Goal: Task Accomplishment & Management: Manage account settings

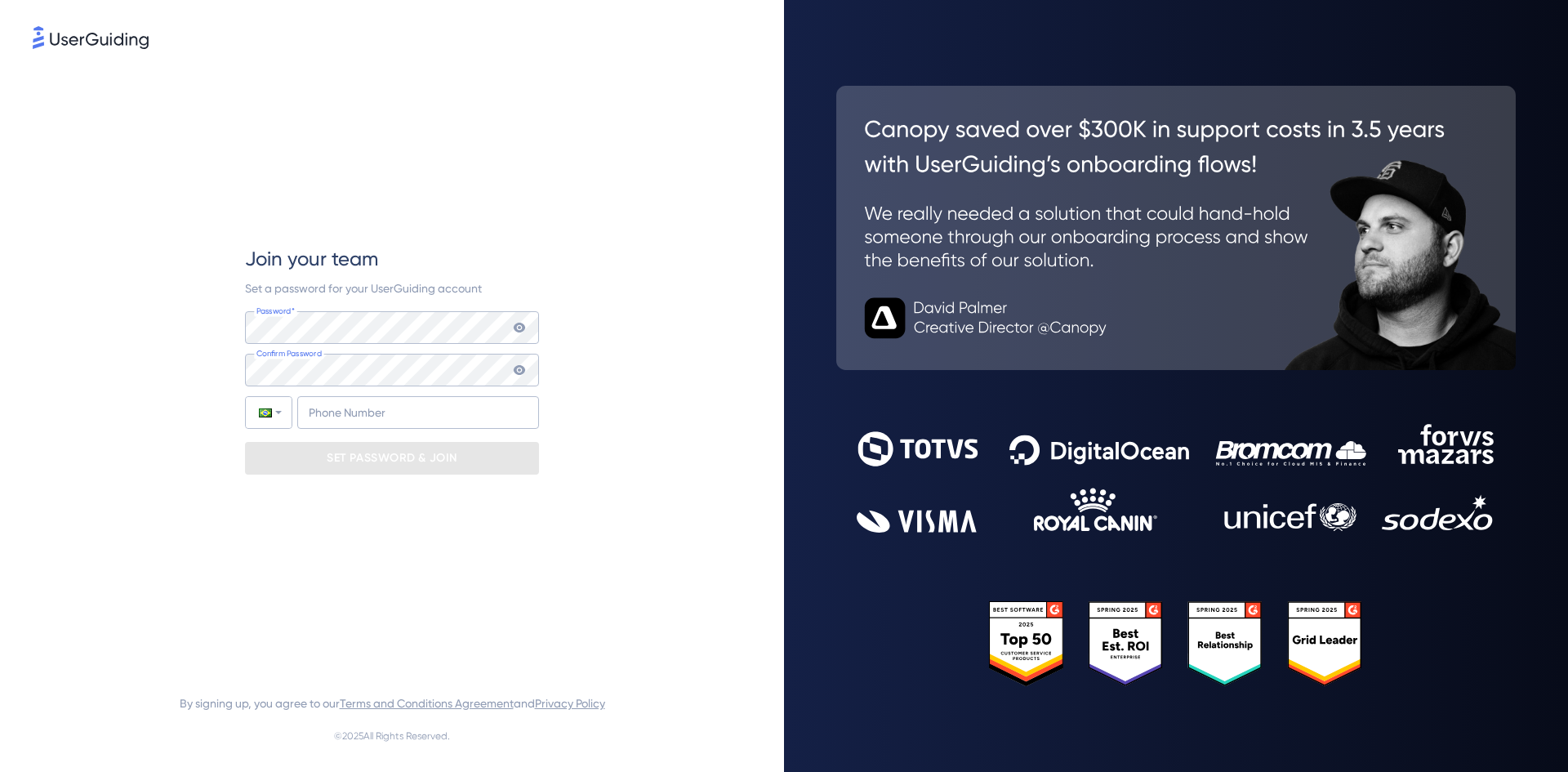
click at [94, 43] on img at bounding box center [90, 37] width 116 height 22
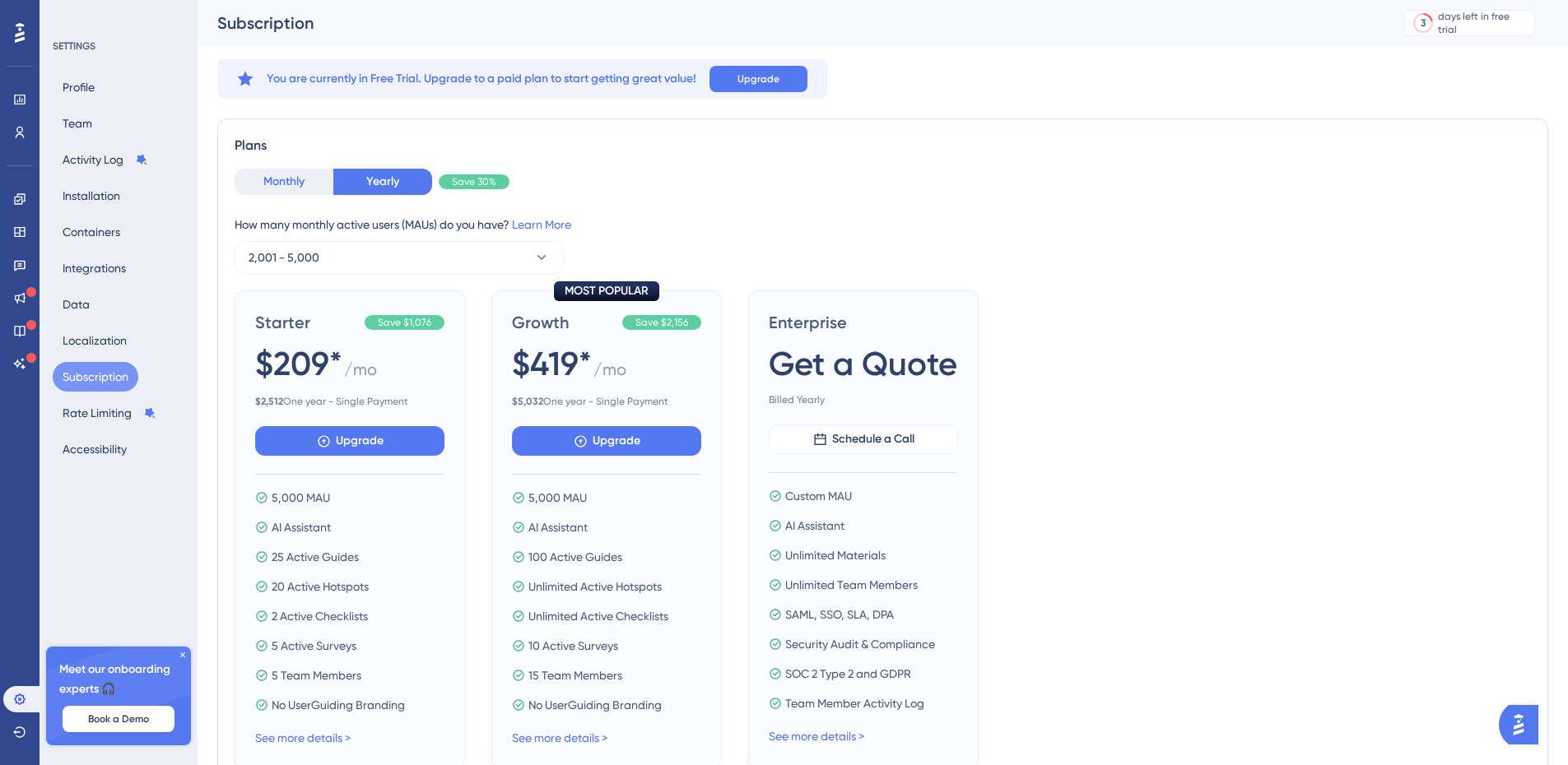
click at [295, 177] on button "Monthly" at bounding box center [283, 181] width 99 height 26
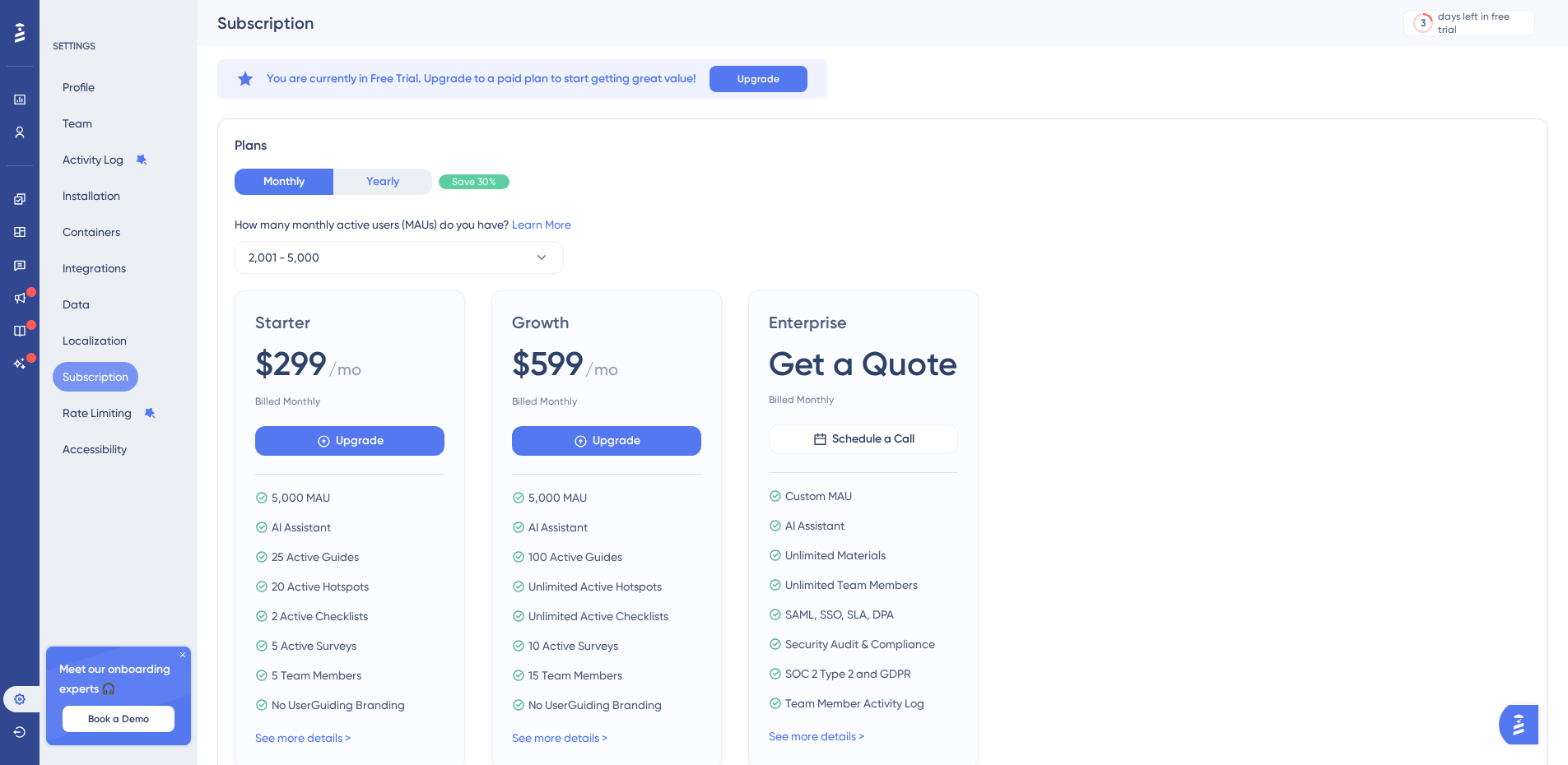
click at [396, 177] on button "Yearly" at bounding box center [382, 181] width 99 height 26
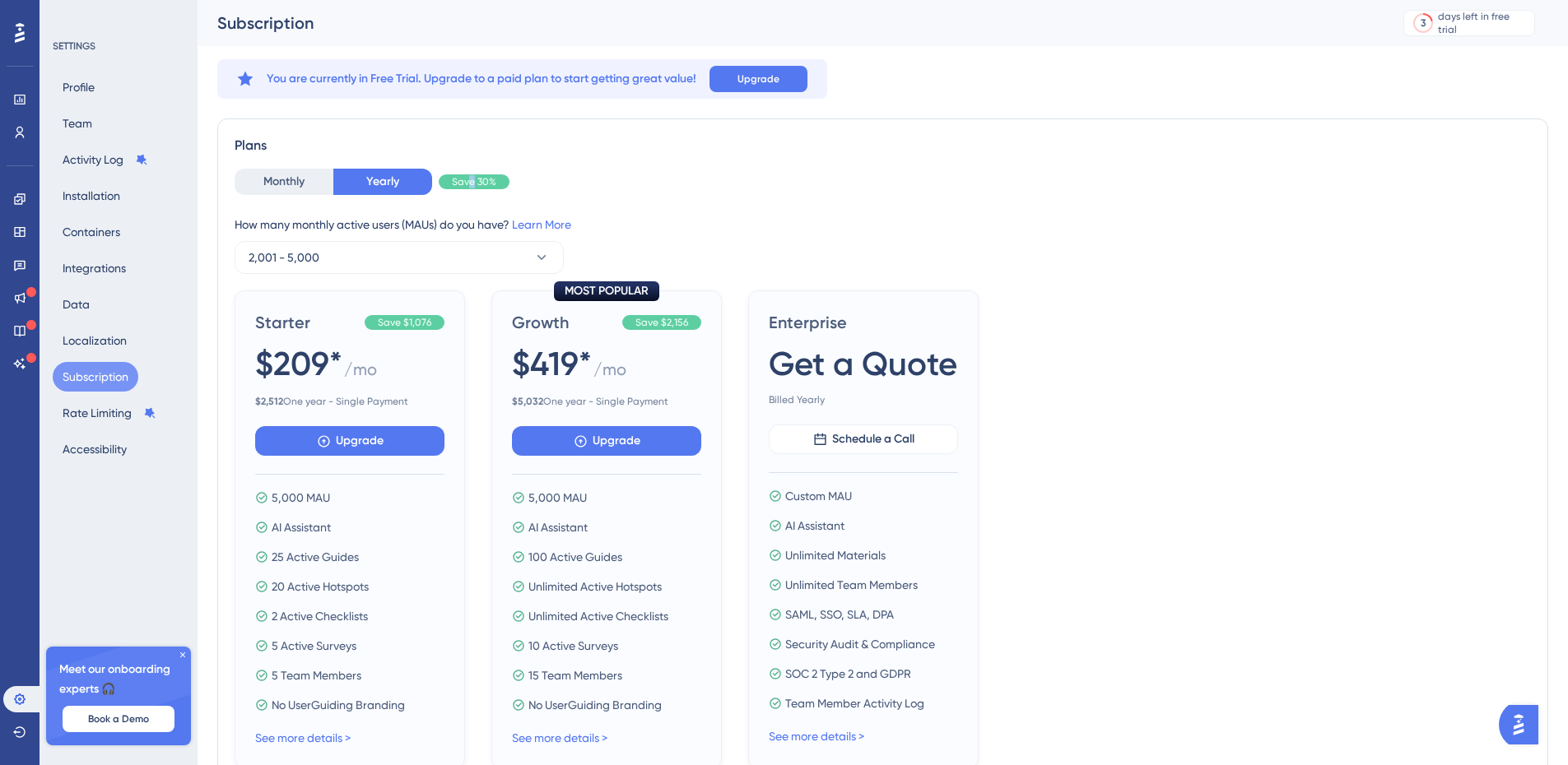
click at [473, 177] on div "Save 30%" at bounding box center [474, 182] width 71 height 14
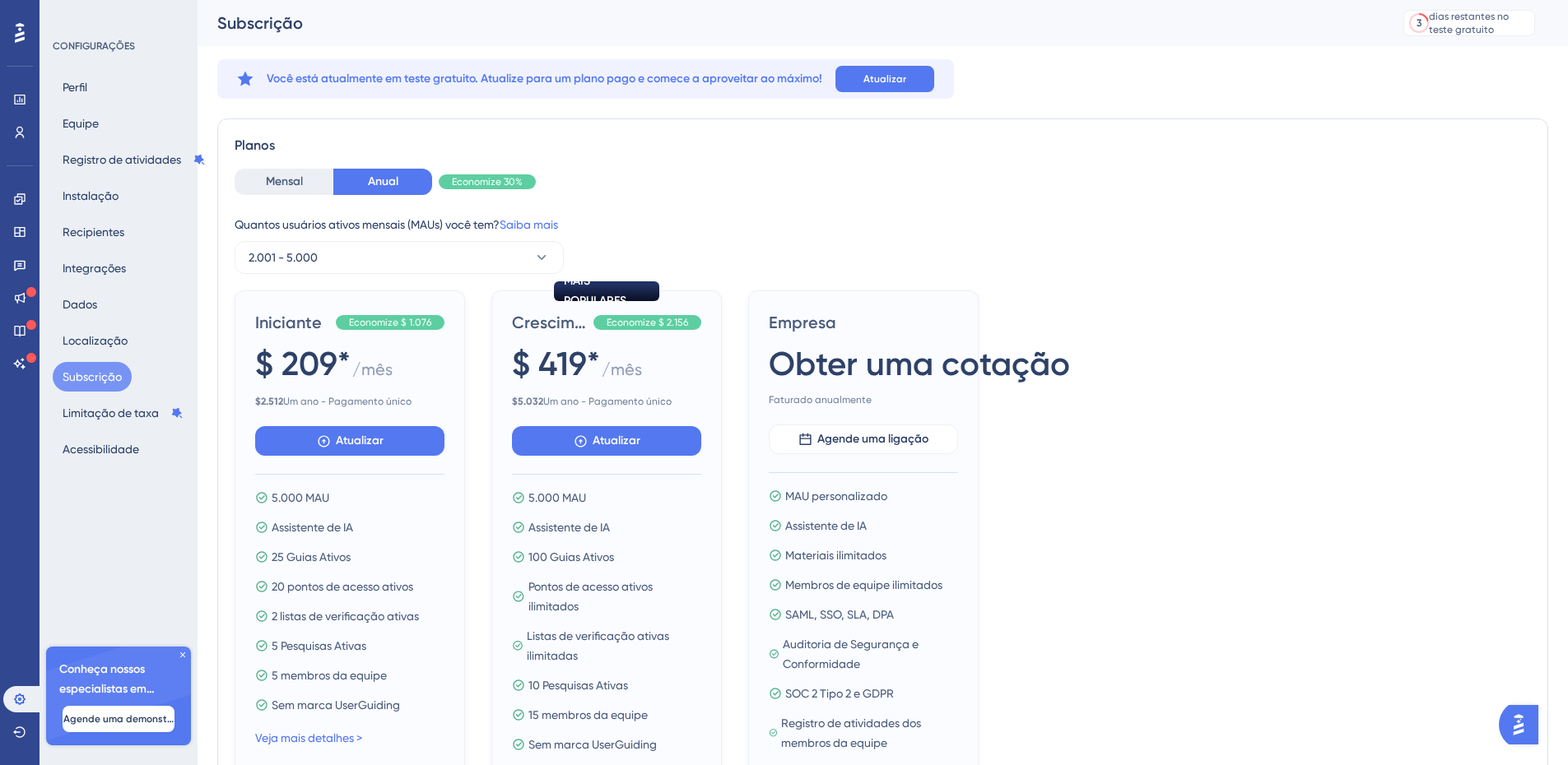
click at [1275, 233] on div "Quantos usuários ativos mensais (MAUs) você tem? Saiba mais" at bounding box center [883, 225] width 1296 height 20
click at [282, 188] on font "Mensal" at bounding box center [284, 182] width 37 height 20
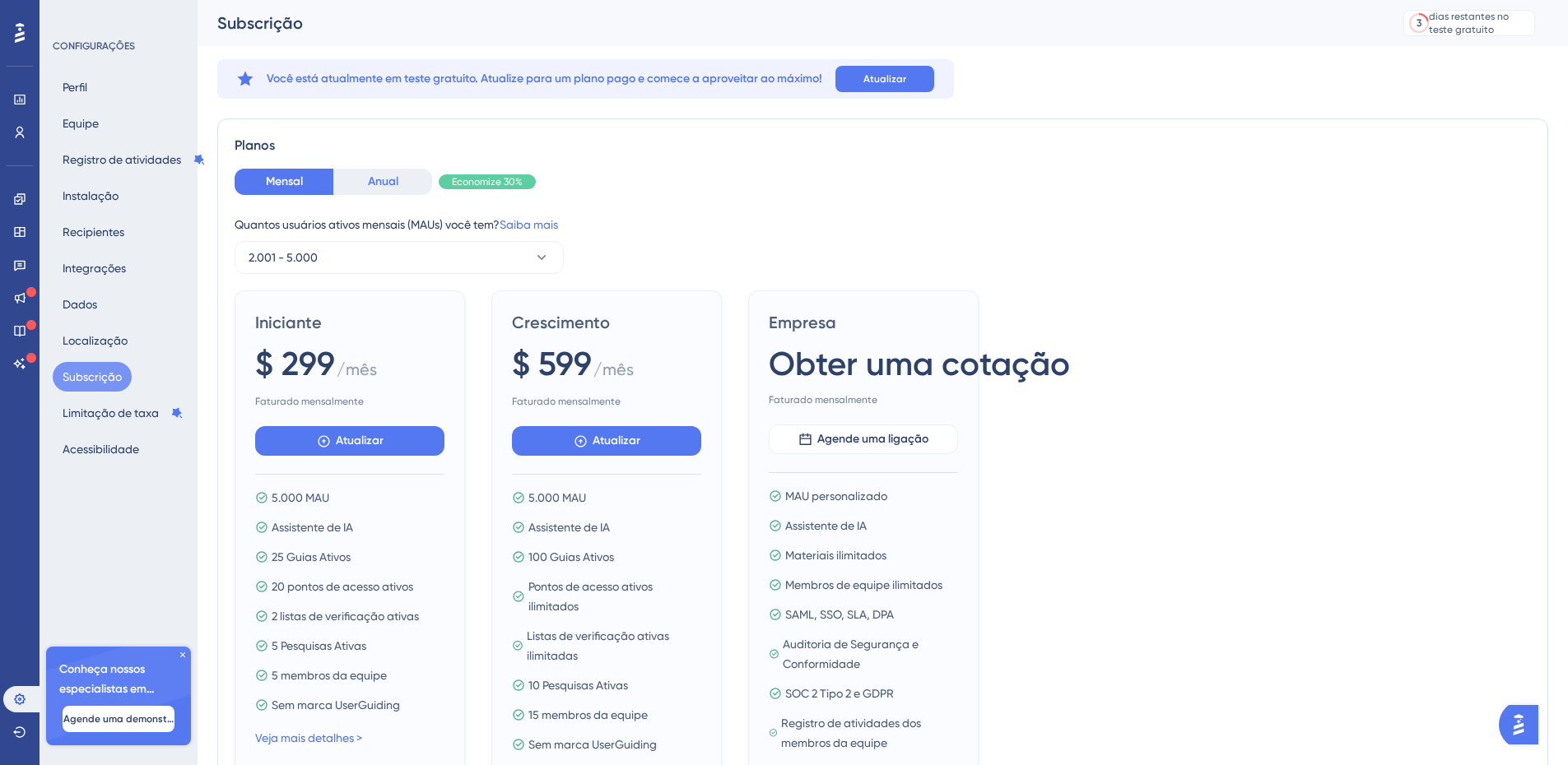
click at [364, 192] on button "Anual" at bounding box center [382, 181] width 99 height 26
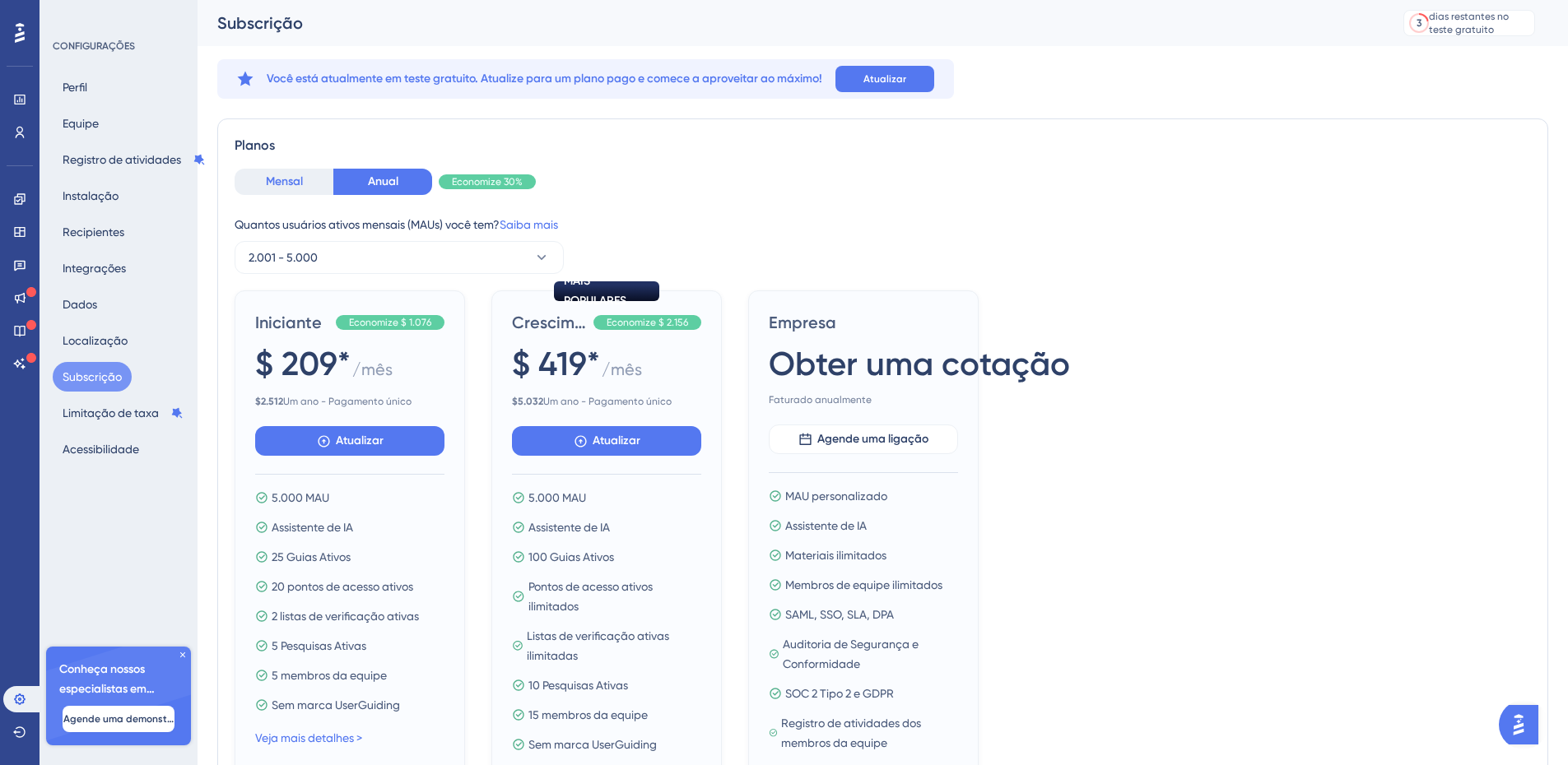
click at [268, 185] on font "Mensal" at bounding box center [284, 181] width 37 height 14
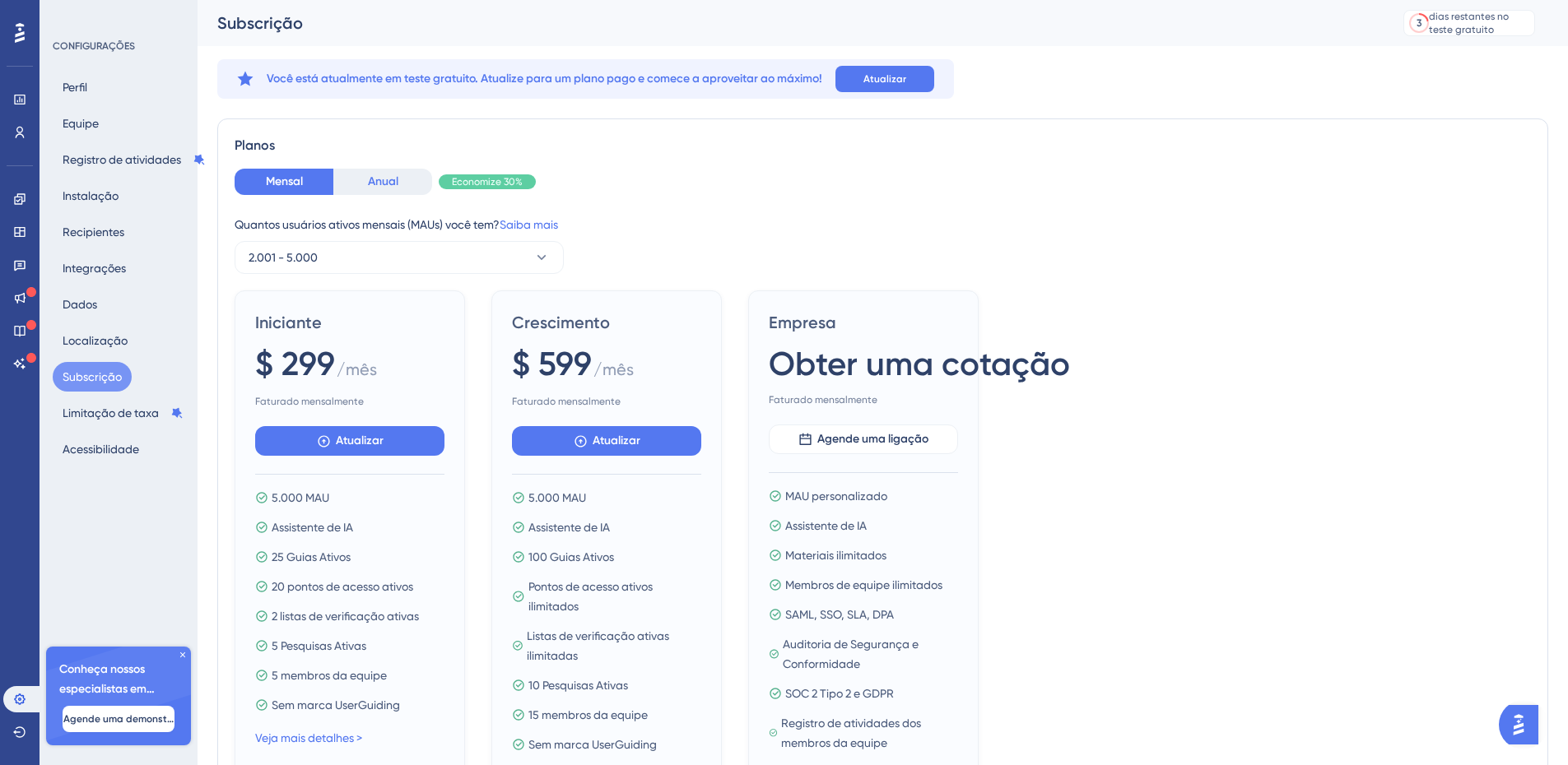
click at [385, 190] on font "Anual" at bounding box center [383, 182] width 31 height 20
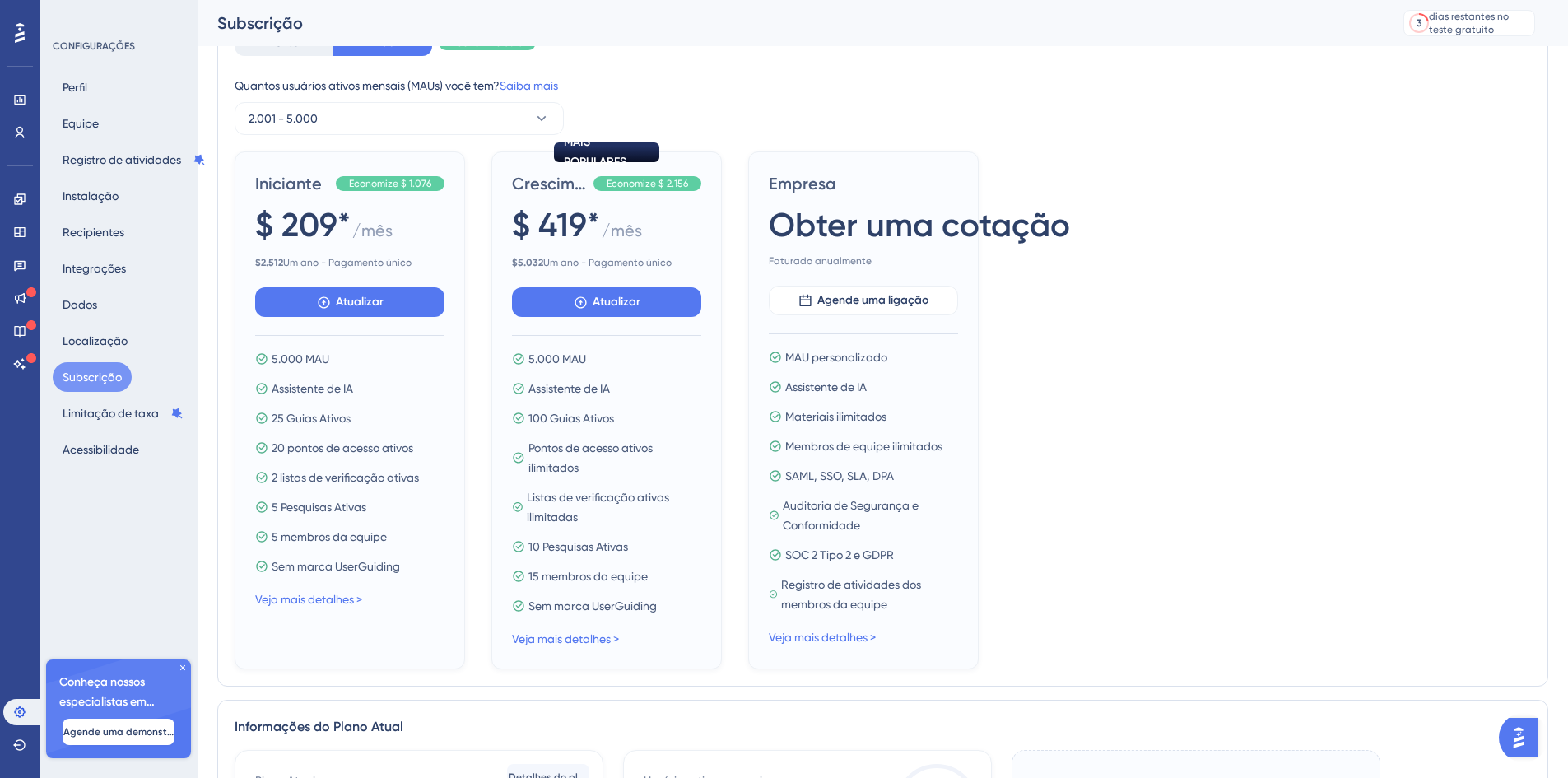
scroll to position [165, 0]
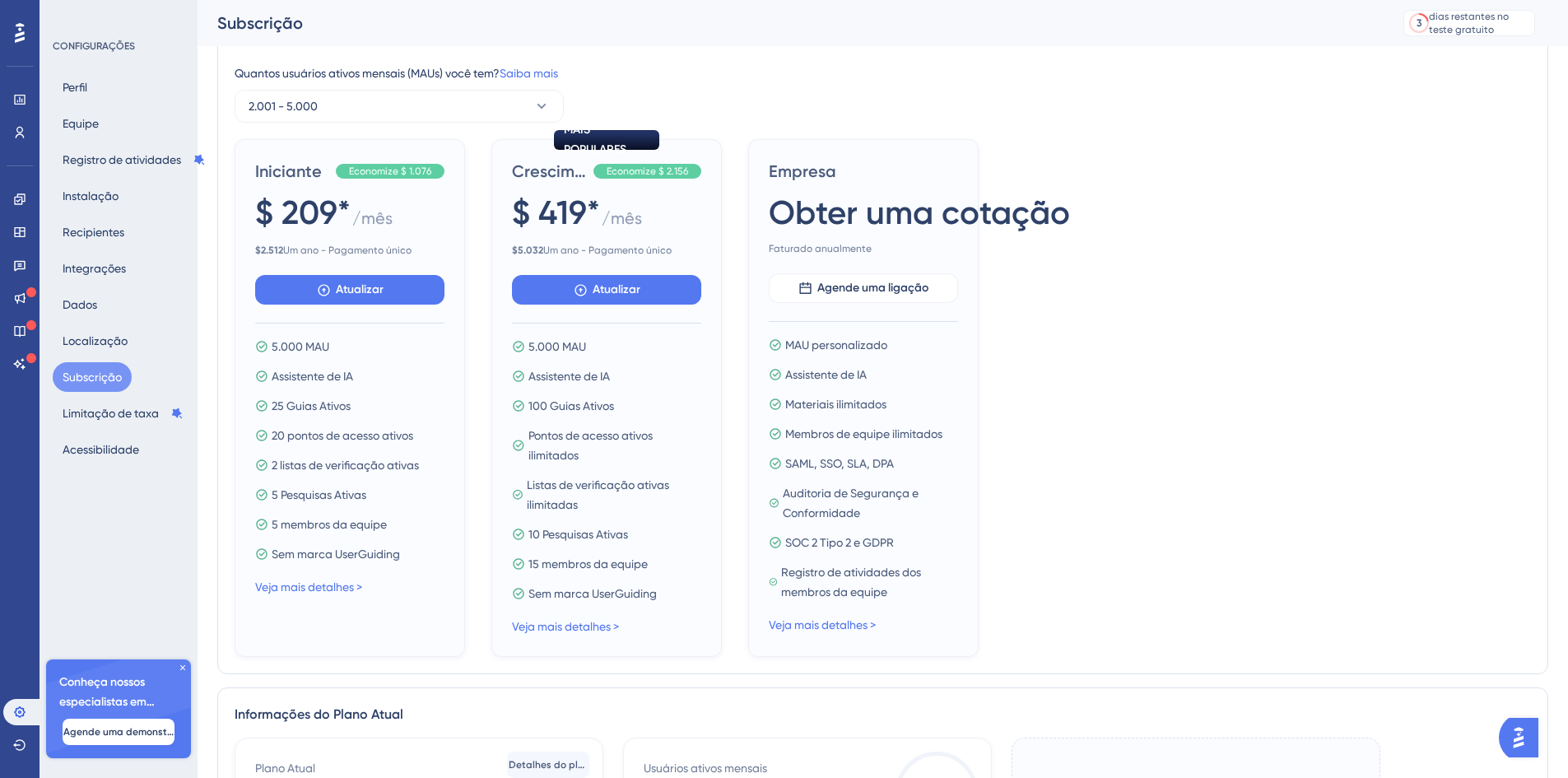
click at [1180, 345] on div "Iniciante Economize $ 1.076 $ 209* / mês $ 2.512 Um ano - Pagamento único Atual…" at bounding box center [883, 399] width 1296 height 518
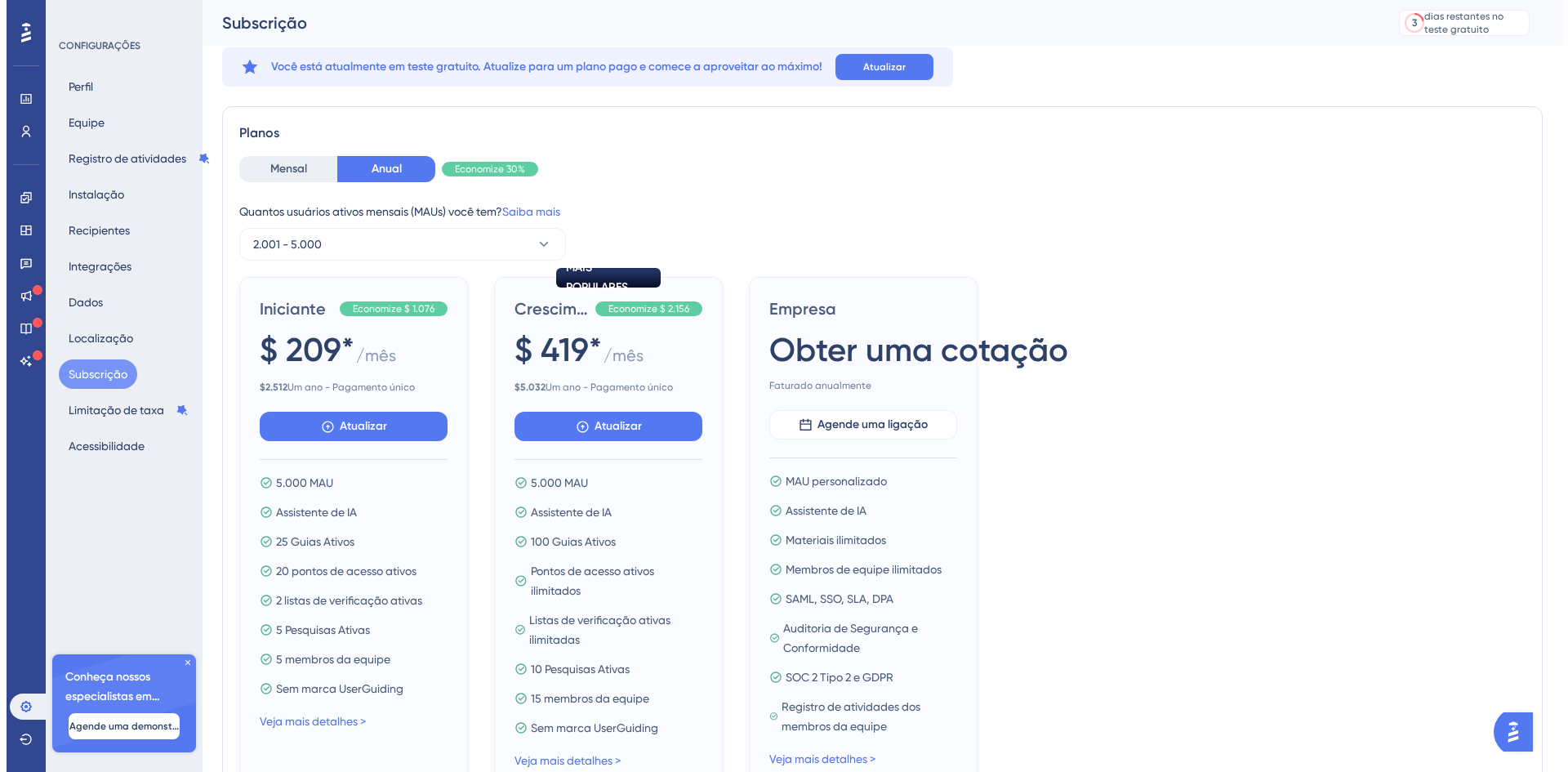
scroll to position [0, 0]
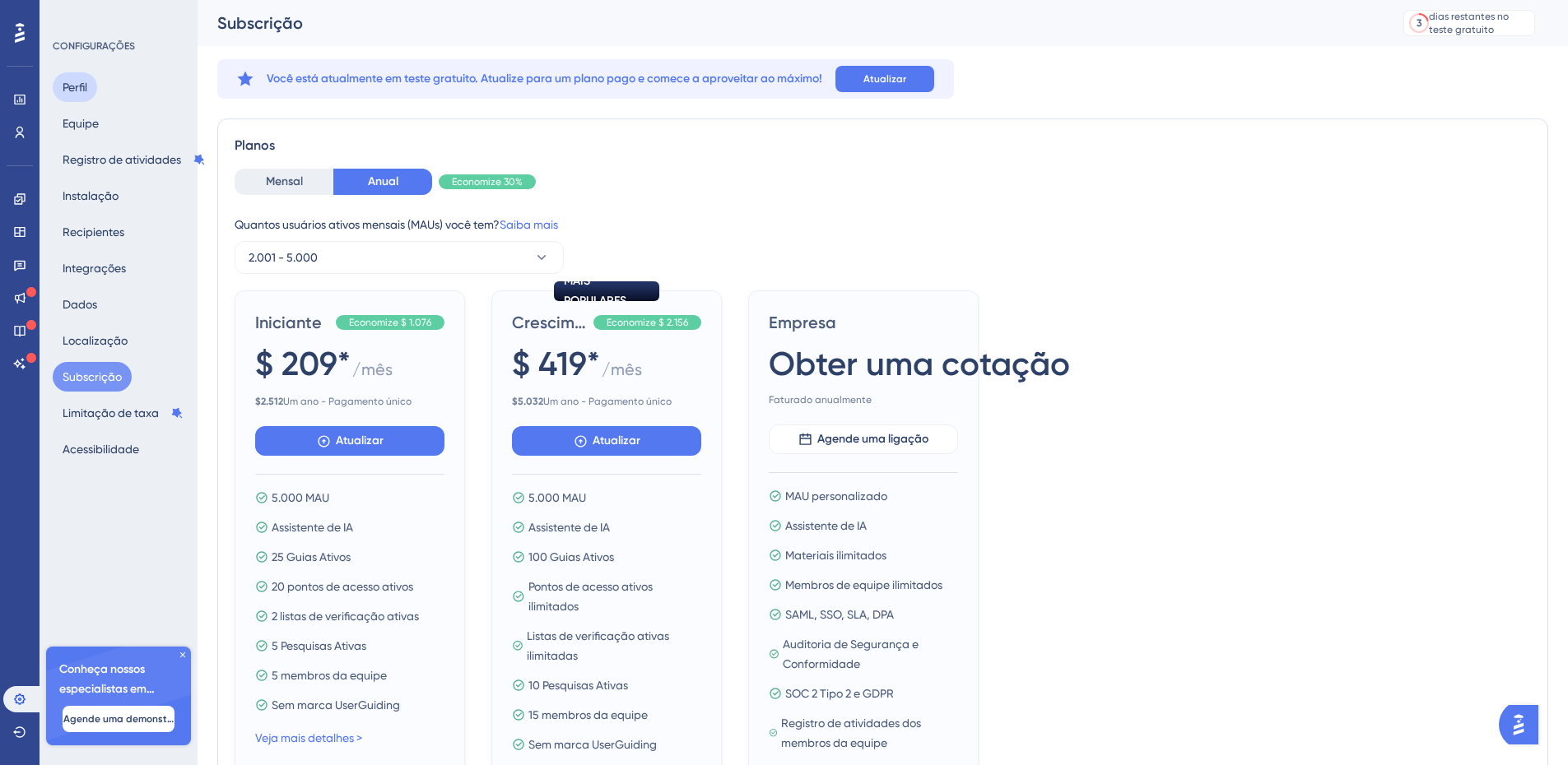
click at [86, 87] on font "Perfil" at bounding box center [74, 87] width 24 height 14
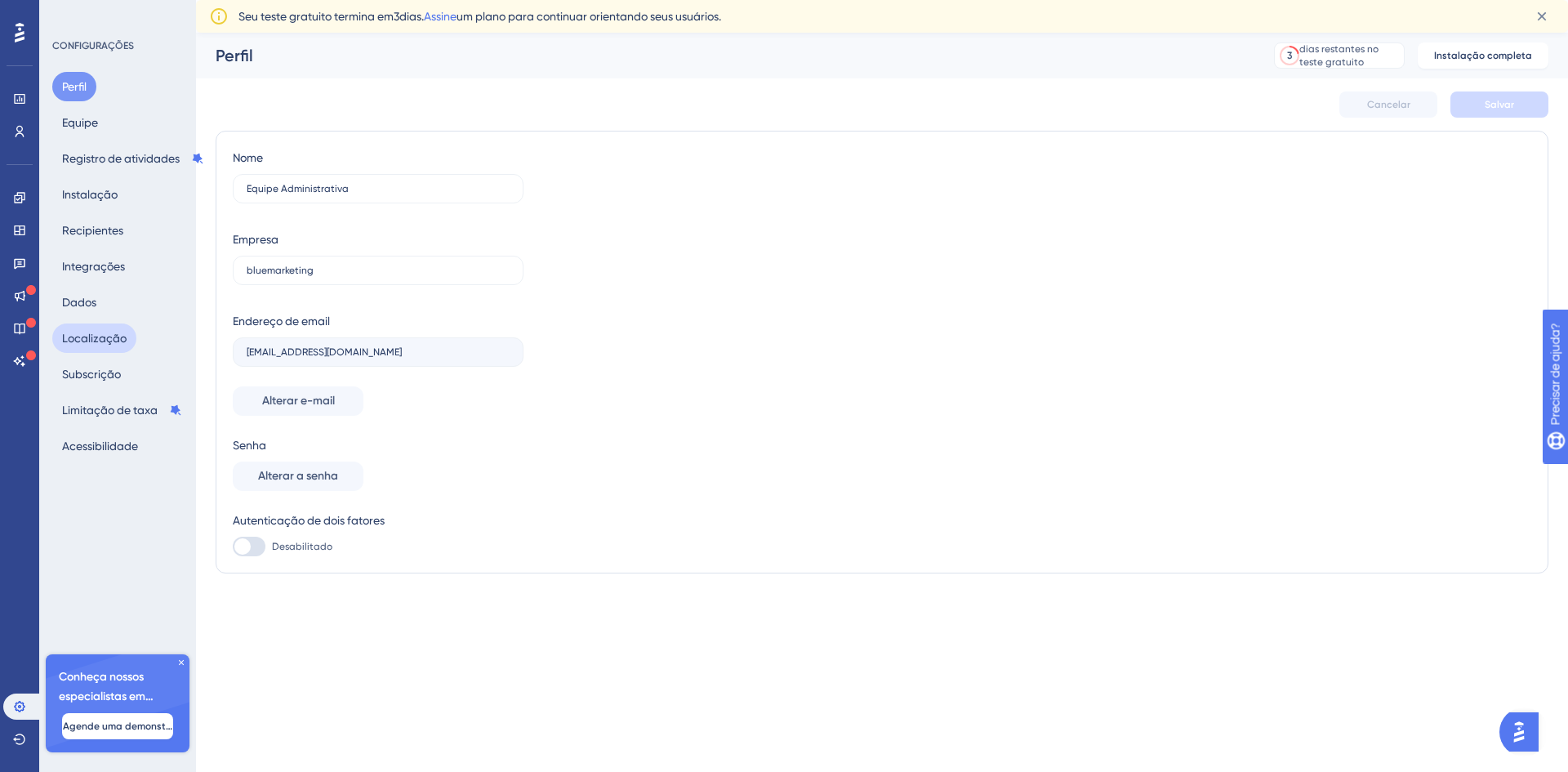
click at [106, 342] on font "Localização" at bounding box center [94, 338] width 65 height 13
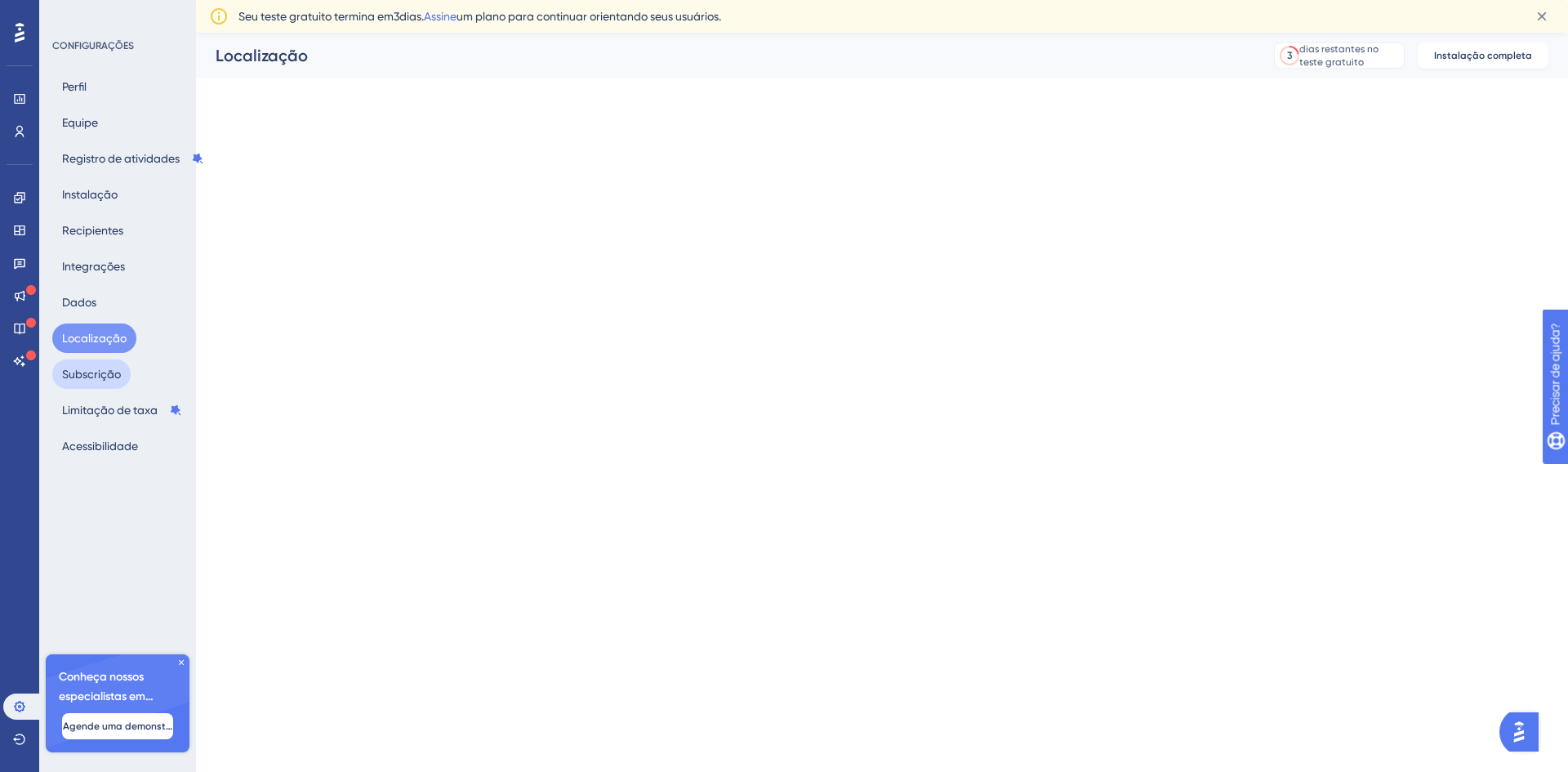
click at [107, 370] on font "Subscrição" at bounding box center [91, 374] width 58 height 13
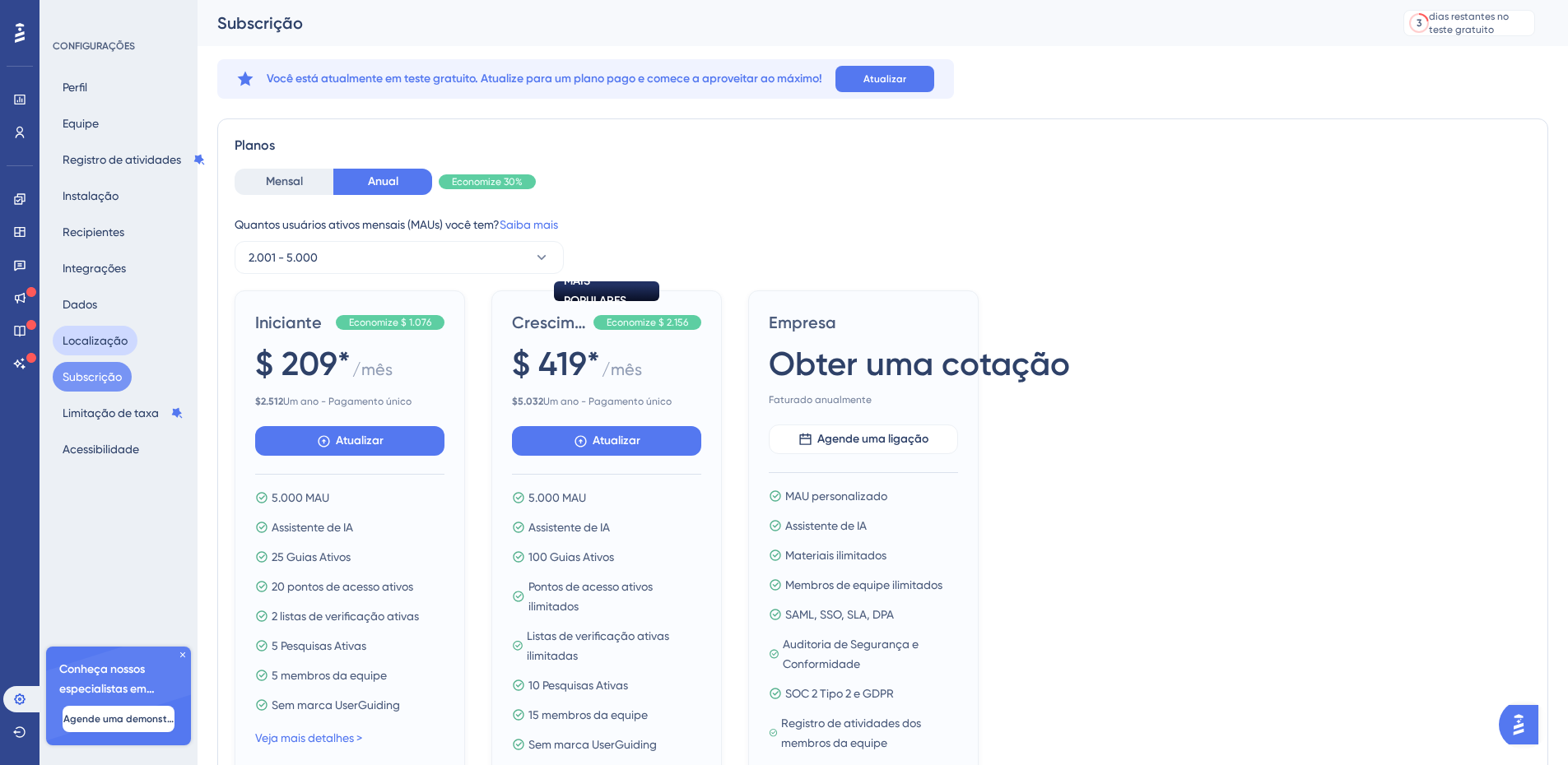
click at [101, 342] on font "Localização" at bounding box center [95, 340] width 65 height 14
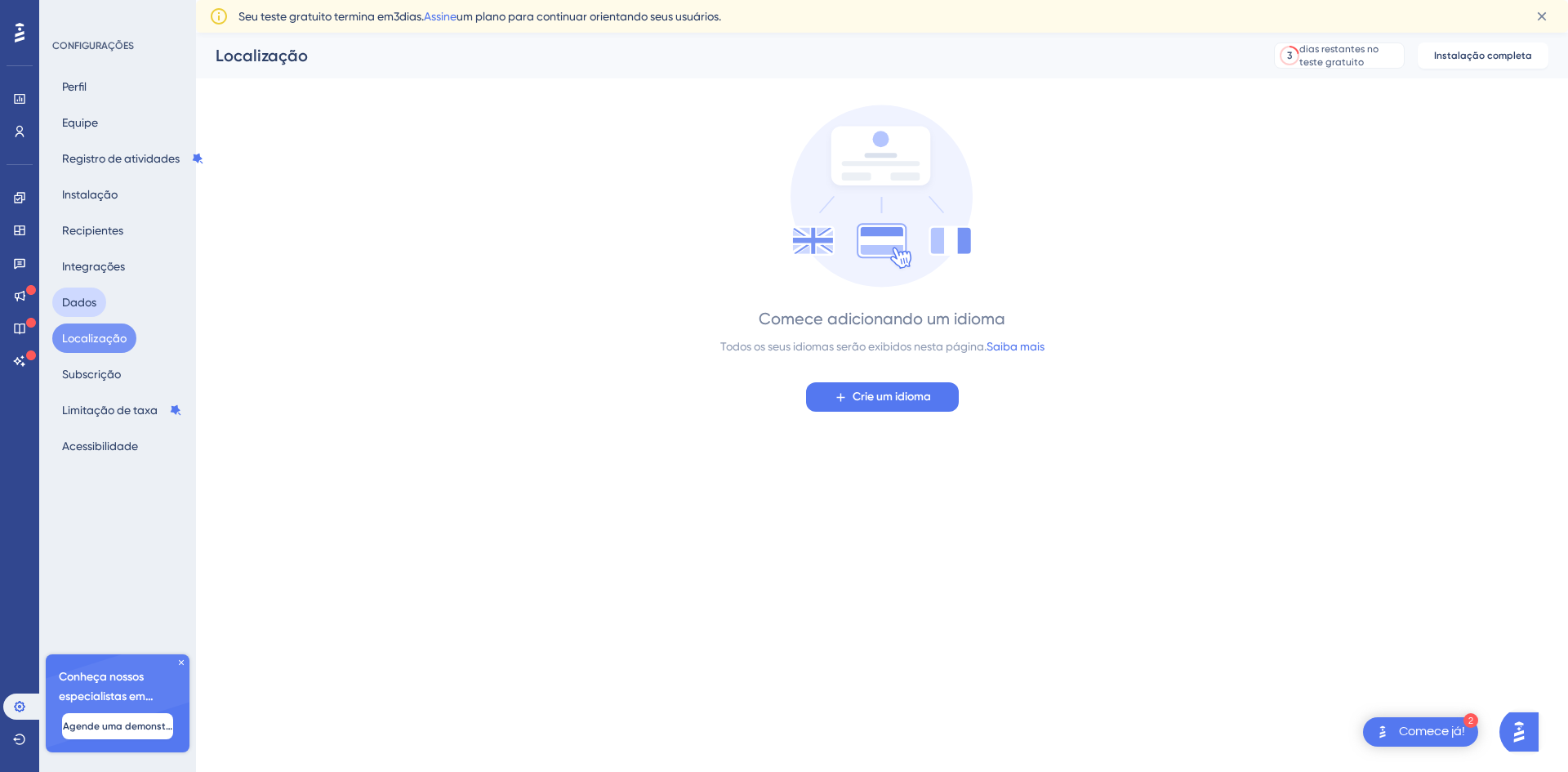
click at [86, 301] on font "Dados" at bounding box center [79, 302] width 34 height 13
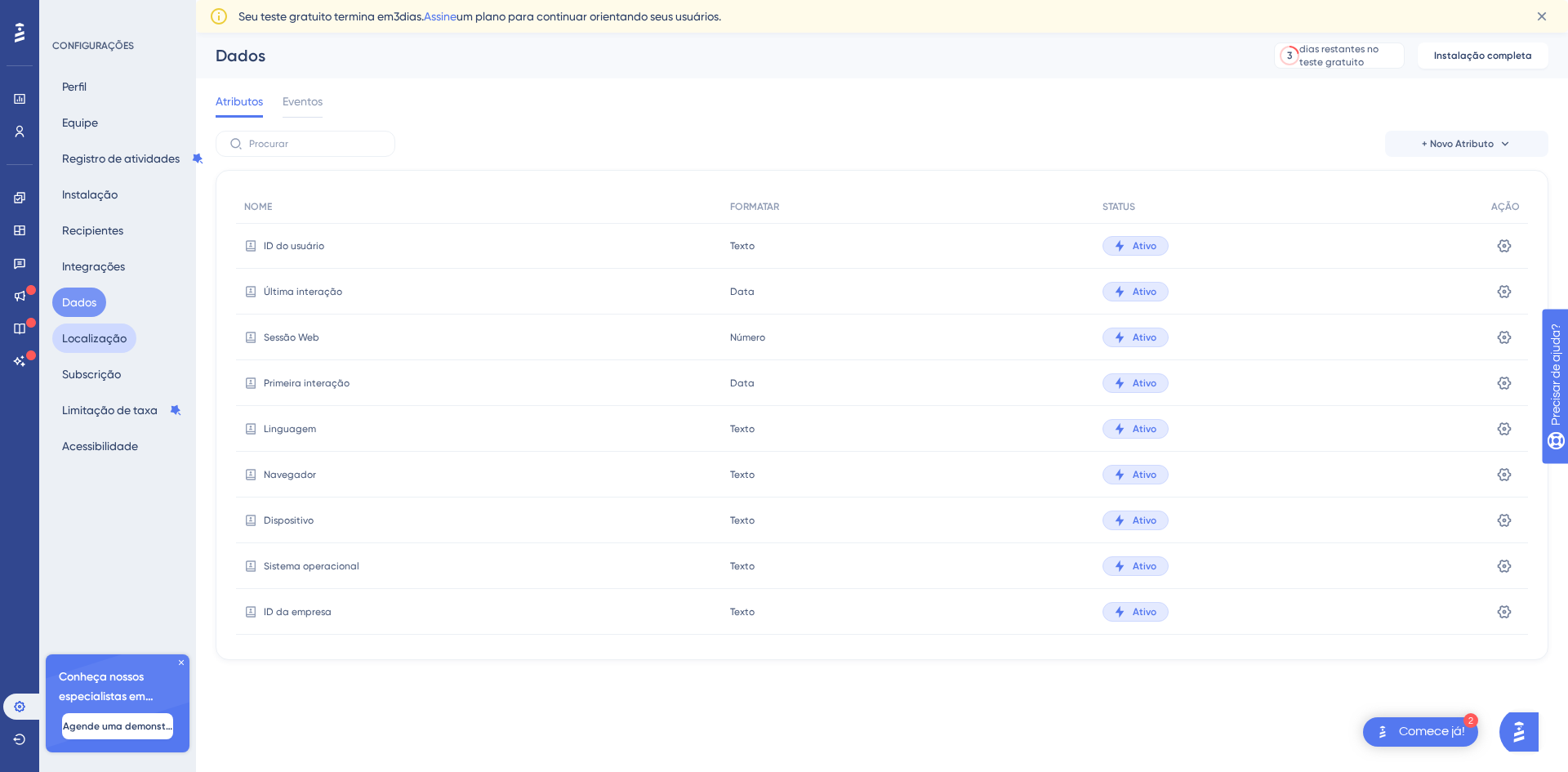
click at [97, 338] on font "Localização" at bounding box center [94, 338] width 65 height 13
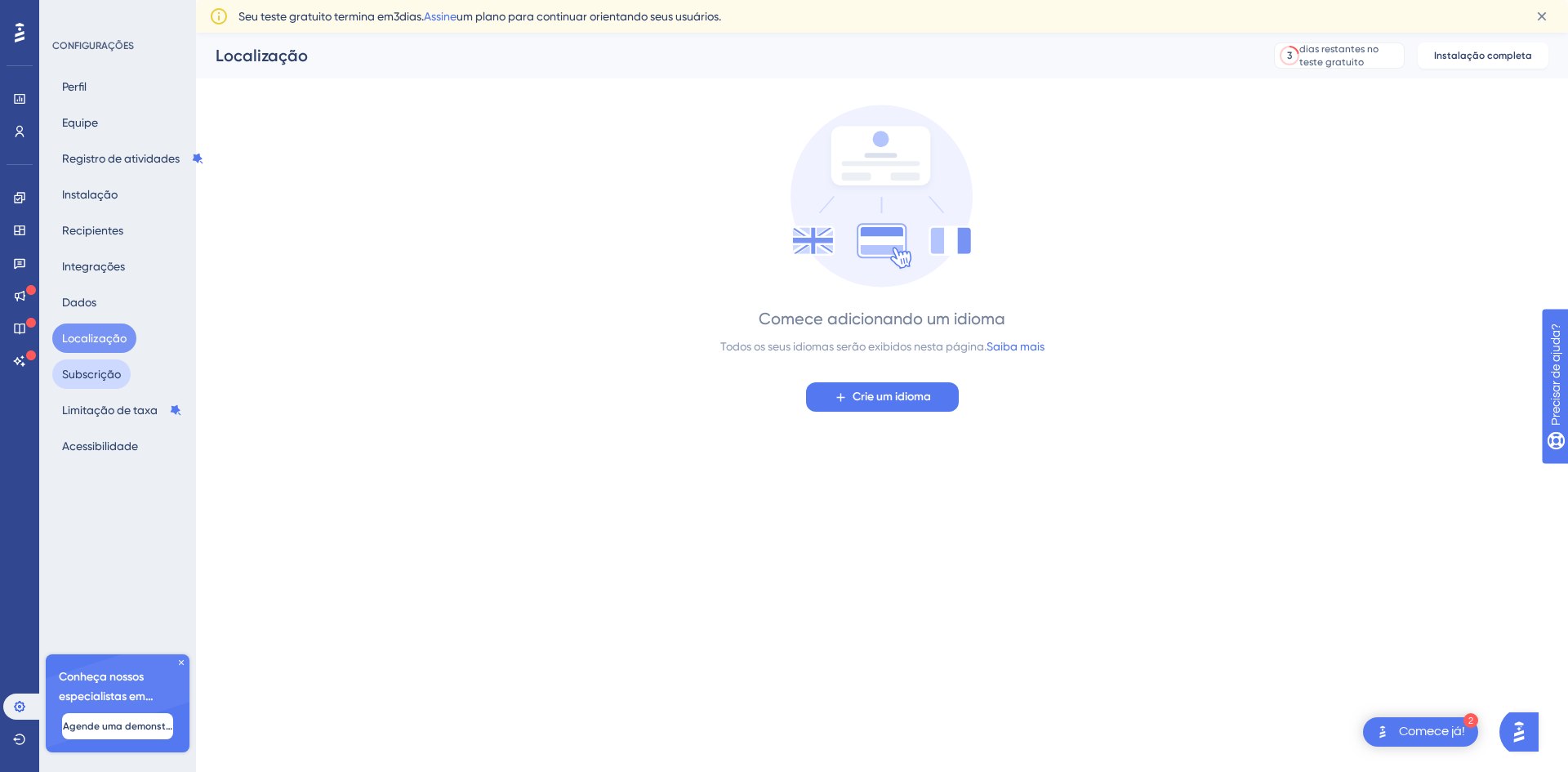
click at [102, 368] on font "Subscrição" at bounding box center [91, 374] width 58 height 13
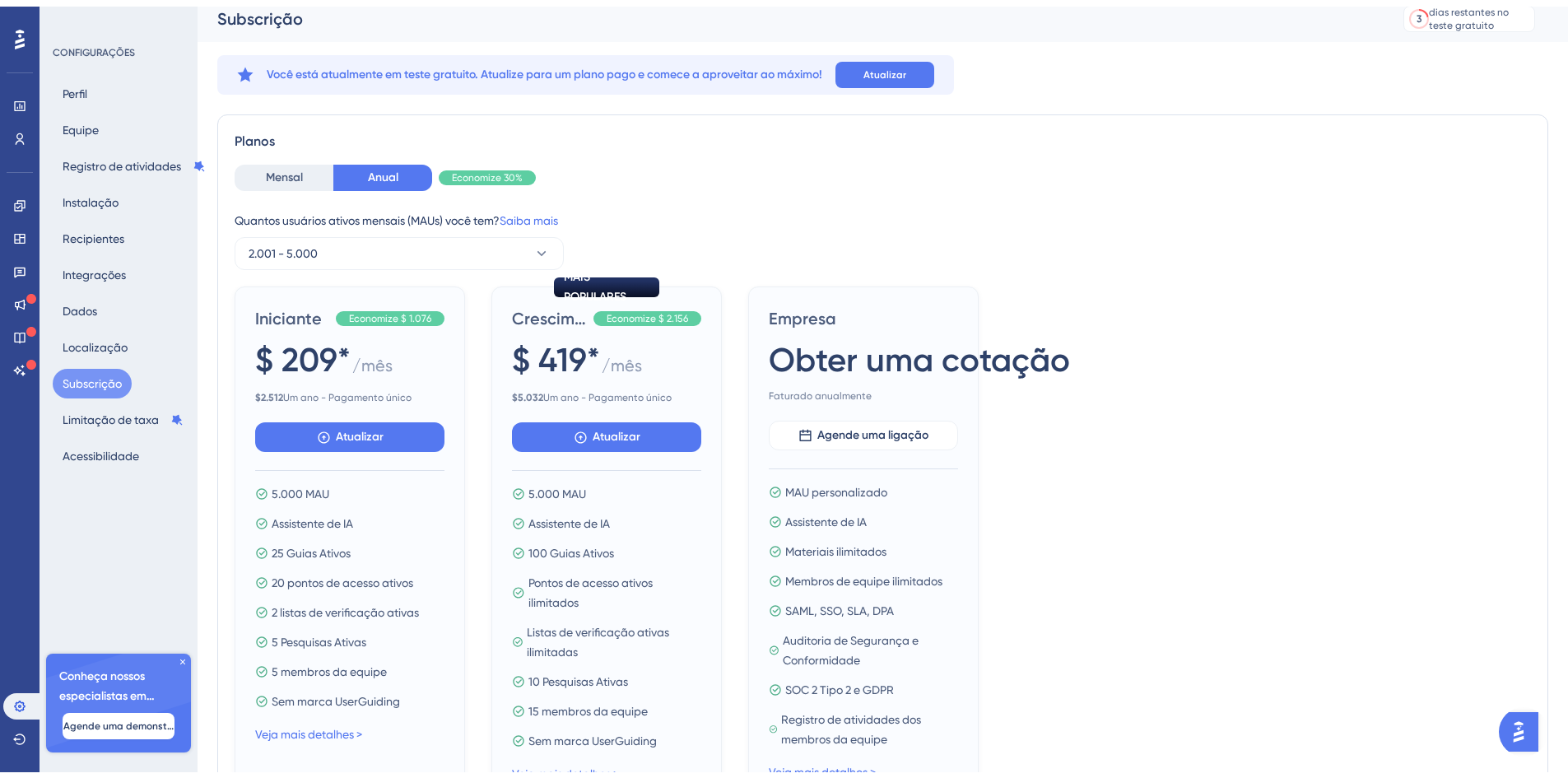
scroll to position [82, 0]
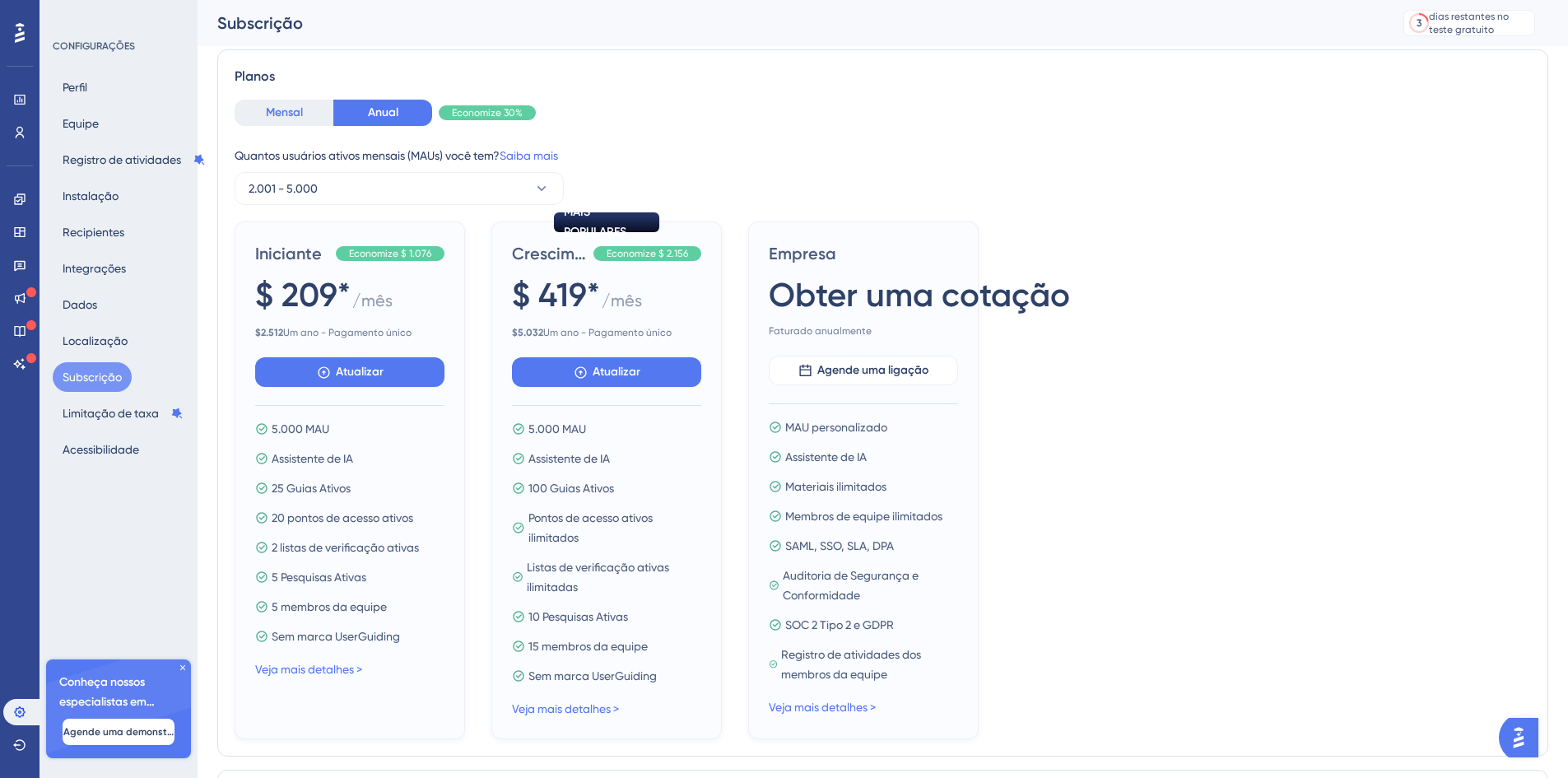
click at [269, 113] on font "Mensal" at bounding box center [284, 111] width 37 height 14
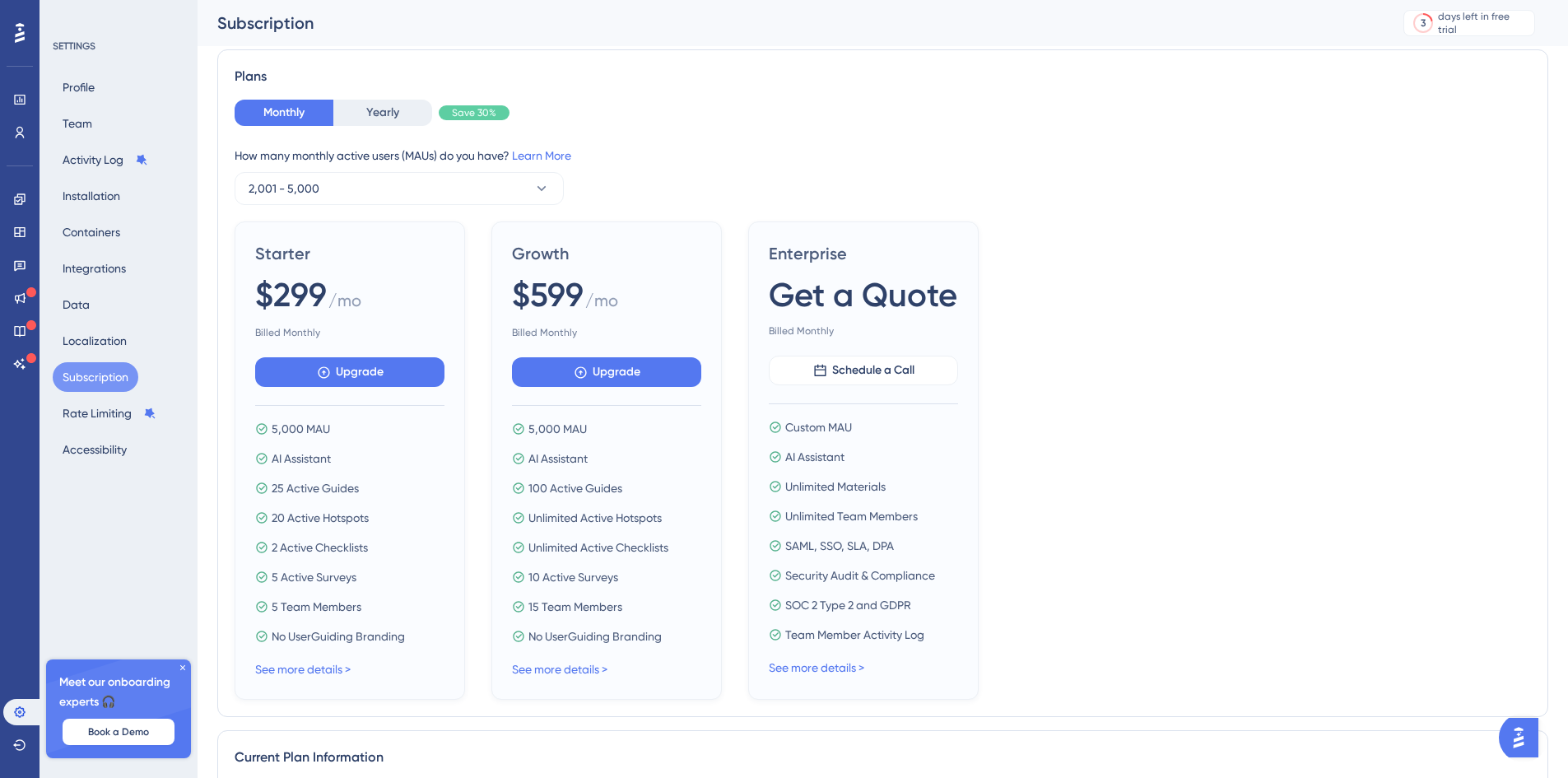
click at [1205, 299] on div "Starter $299 / mo Billed Monthly Upgrade 5,000 MAU AI Assistant 25 Active Guide…" at bounding box center [883, 461] width 1296 height 478
click at [275, 195] on span "2,001 - 5,000" at bounding box center [284, 188] width 71 height 20
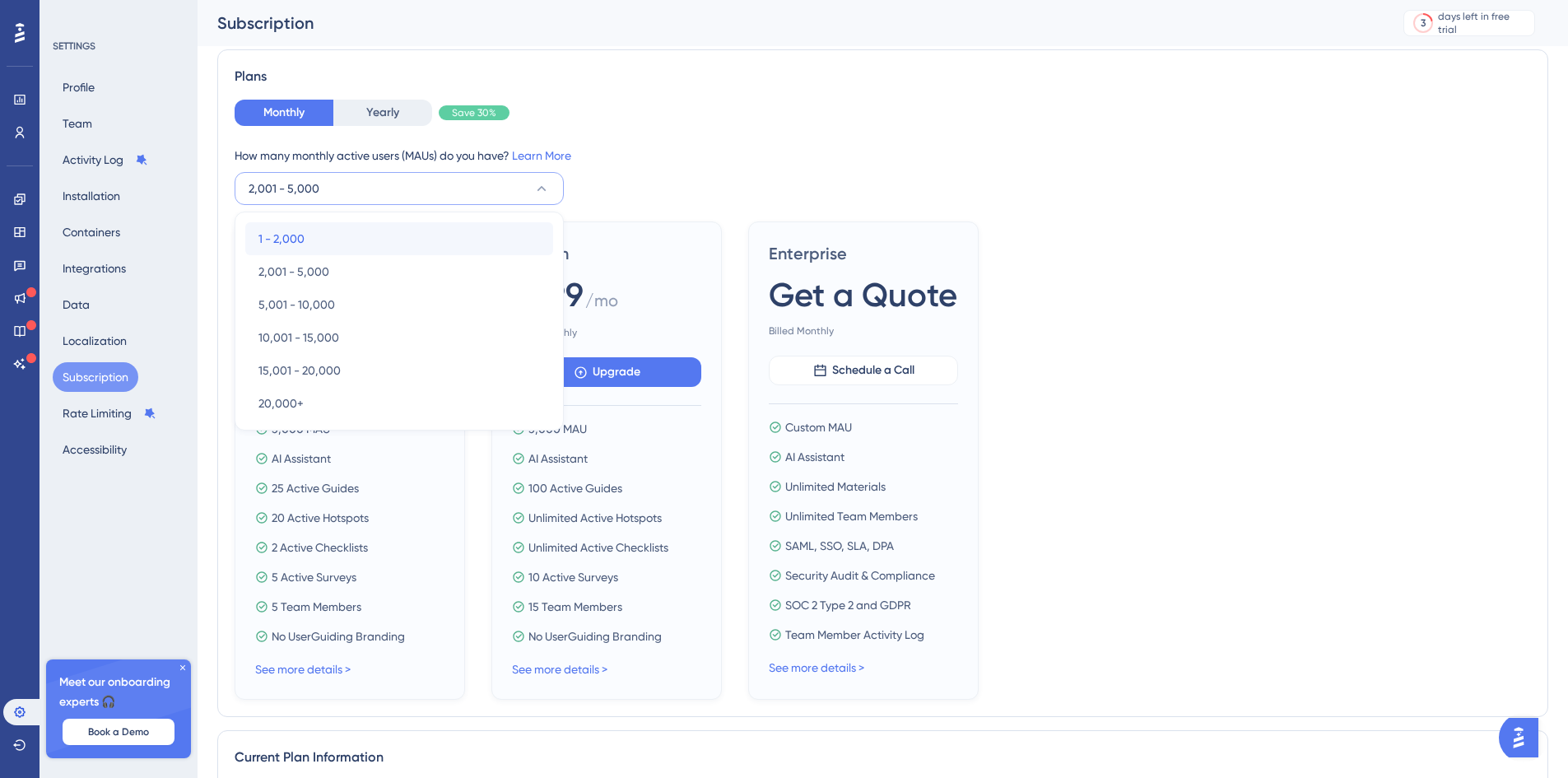
click at [299, 235] on span "1 - 2,000" at bounding box center [281, 239] width 46 height 20
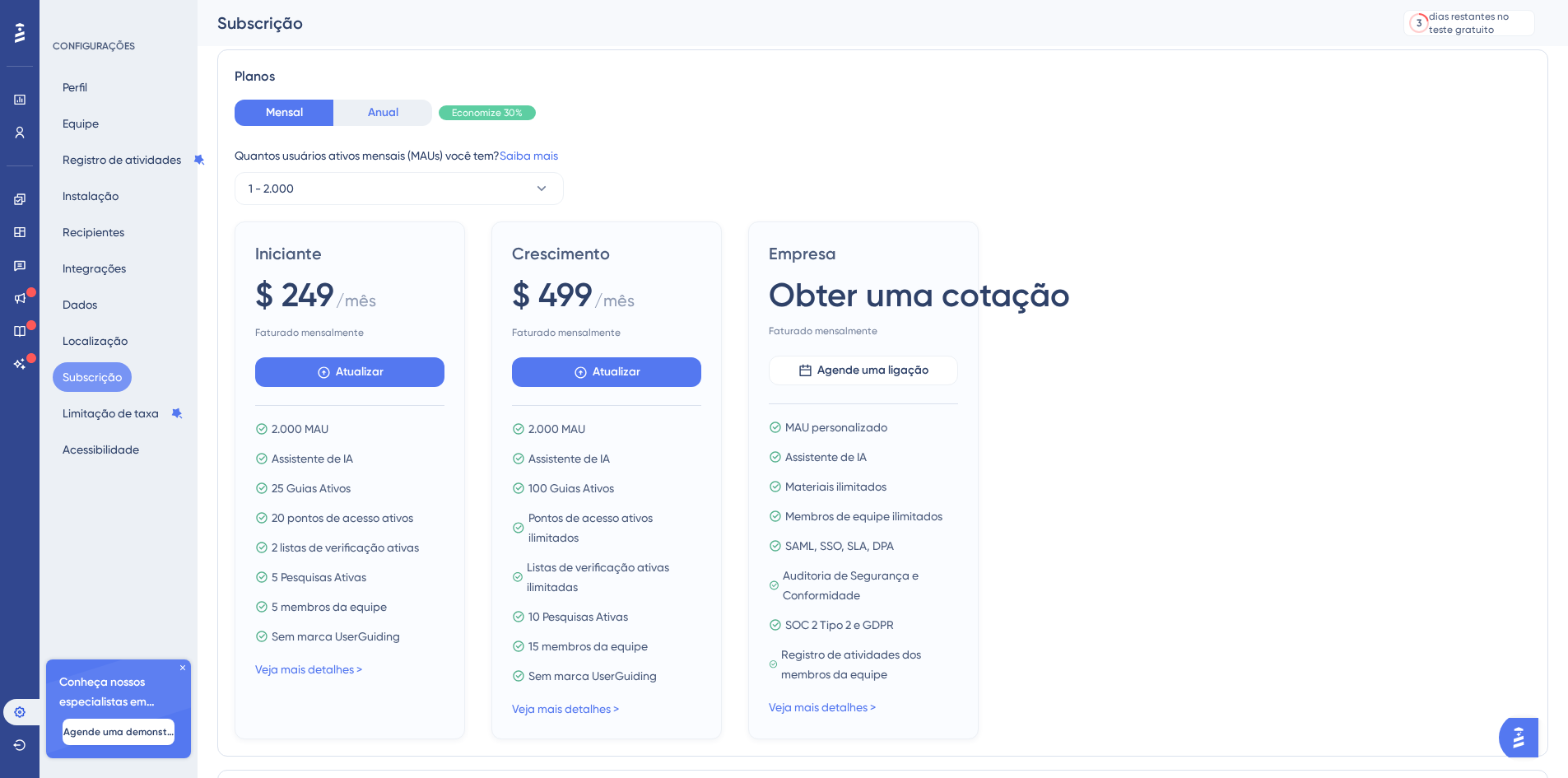
click at [363, 119] on button "Anual" at bounding box center [382, 112] width 99 height 26
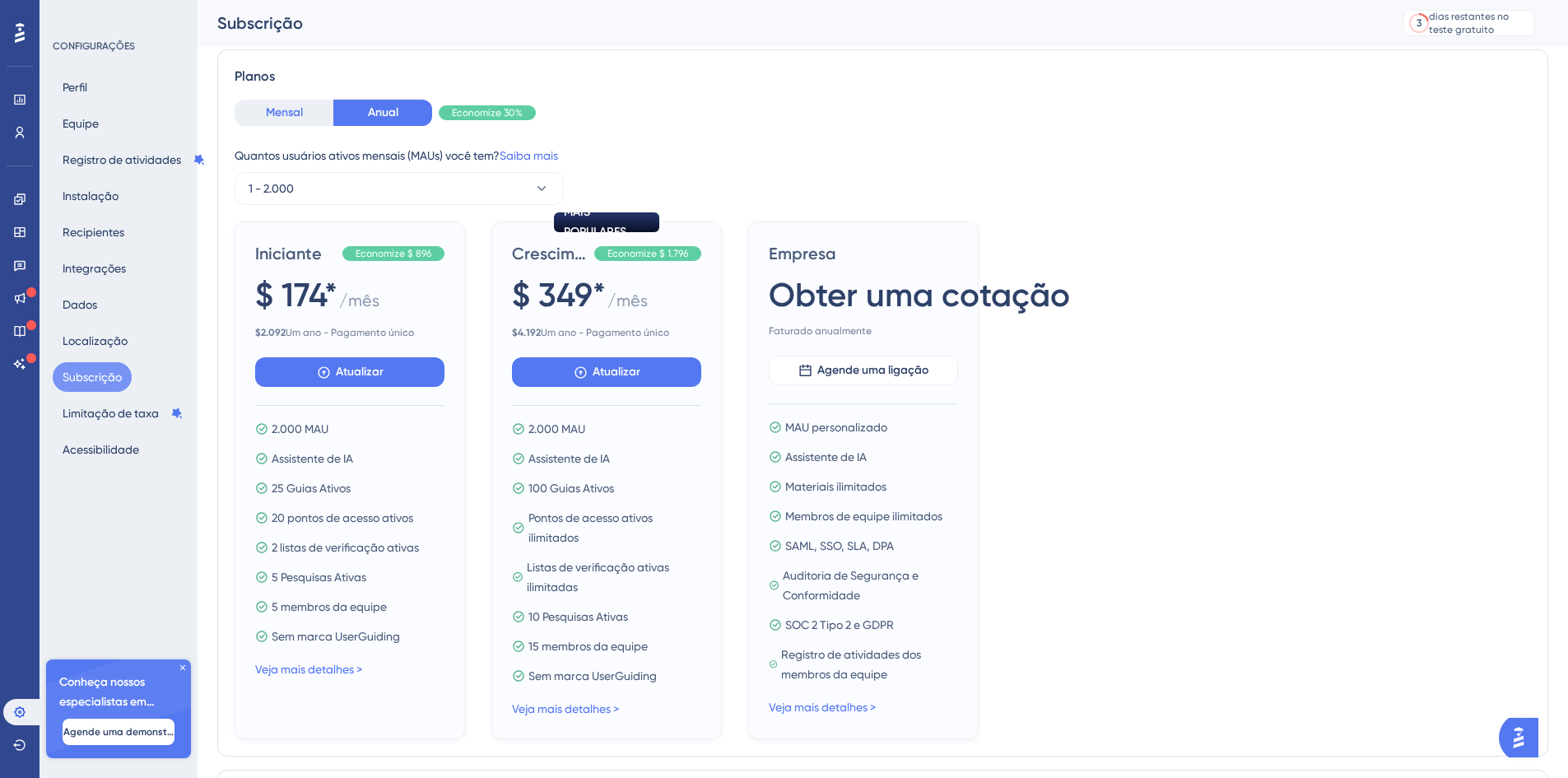
click at [301, 111] on font "Mensal" at bounding box center [284, 111] width 37 height 14
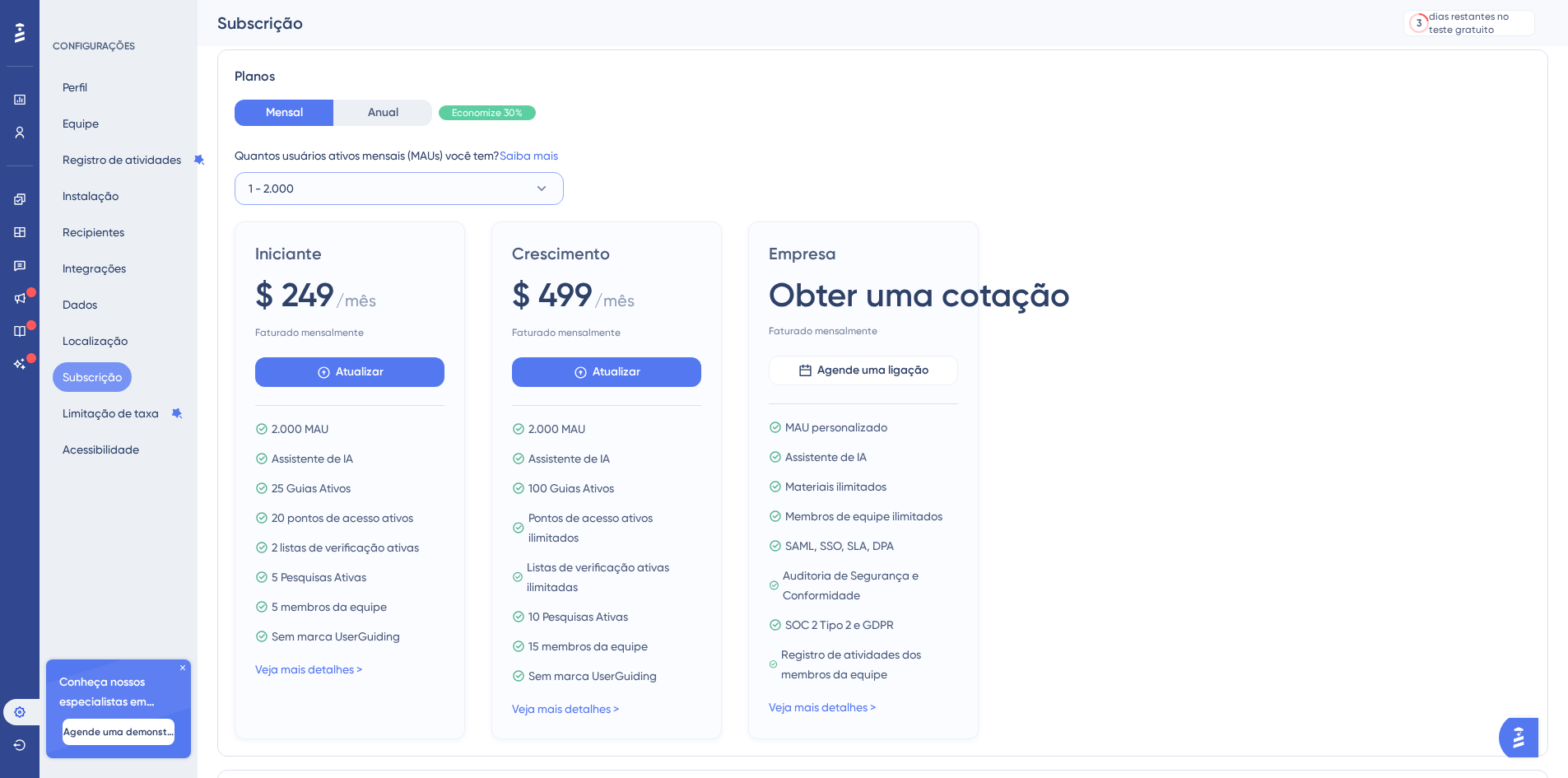
click at [314, 186] on button "1 - 2.000" at bounding box center [399, 188] width 330 height 33
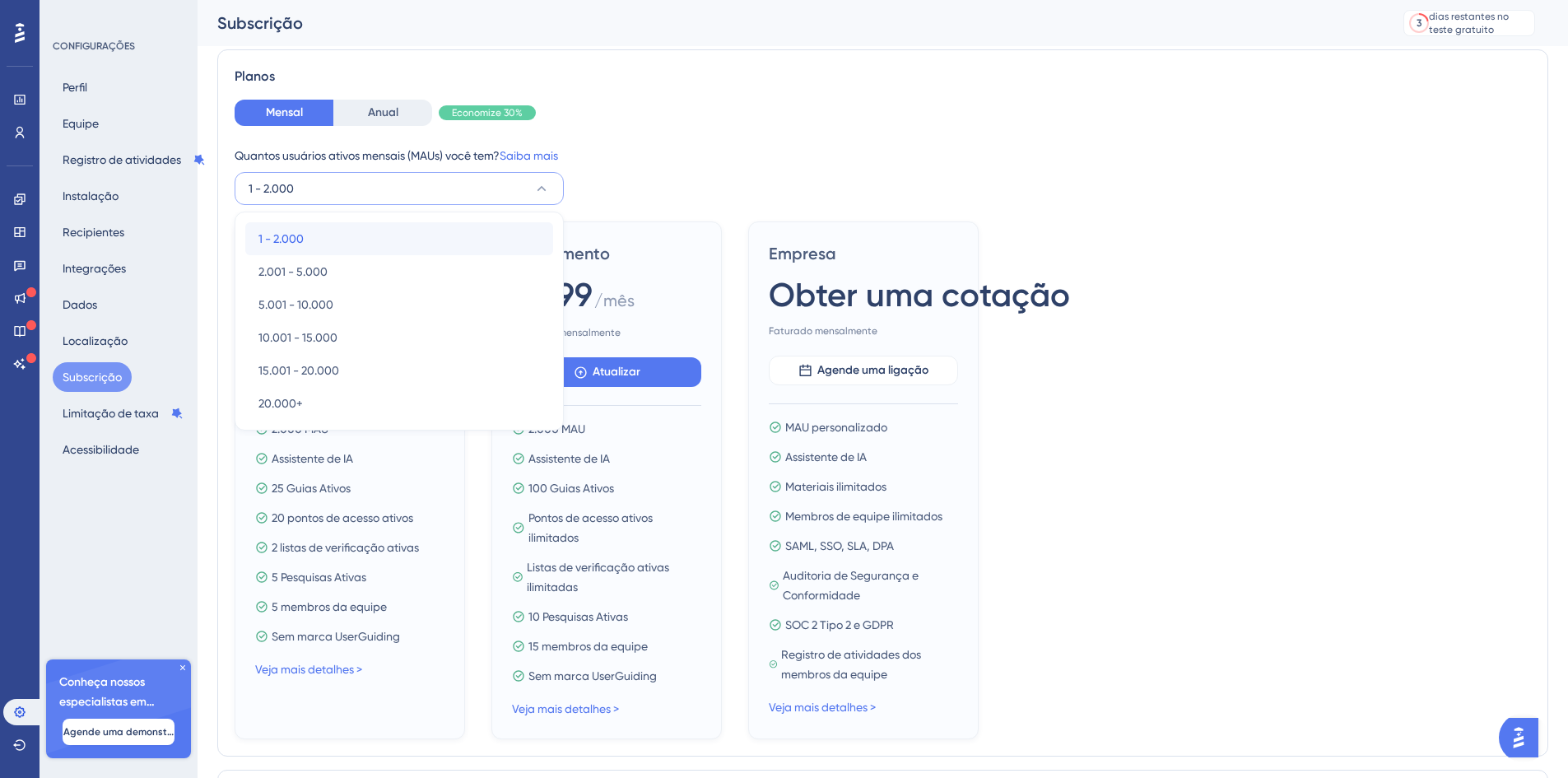
drag, startPoint x: 339, startPoint y: 241, endPoint x: 569, endPoint y: 249, distance: 230.1
click at [339, 240] on div "1 - 2.000 1 - 2.000" at bounding box center [398, 238] width 282 height 33
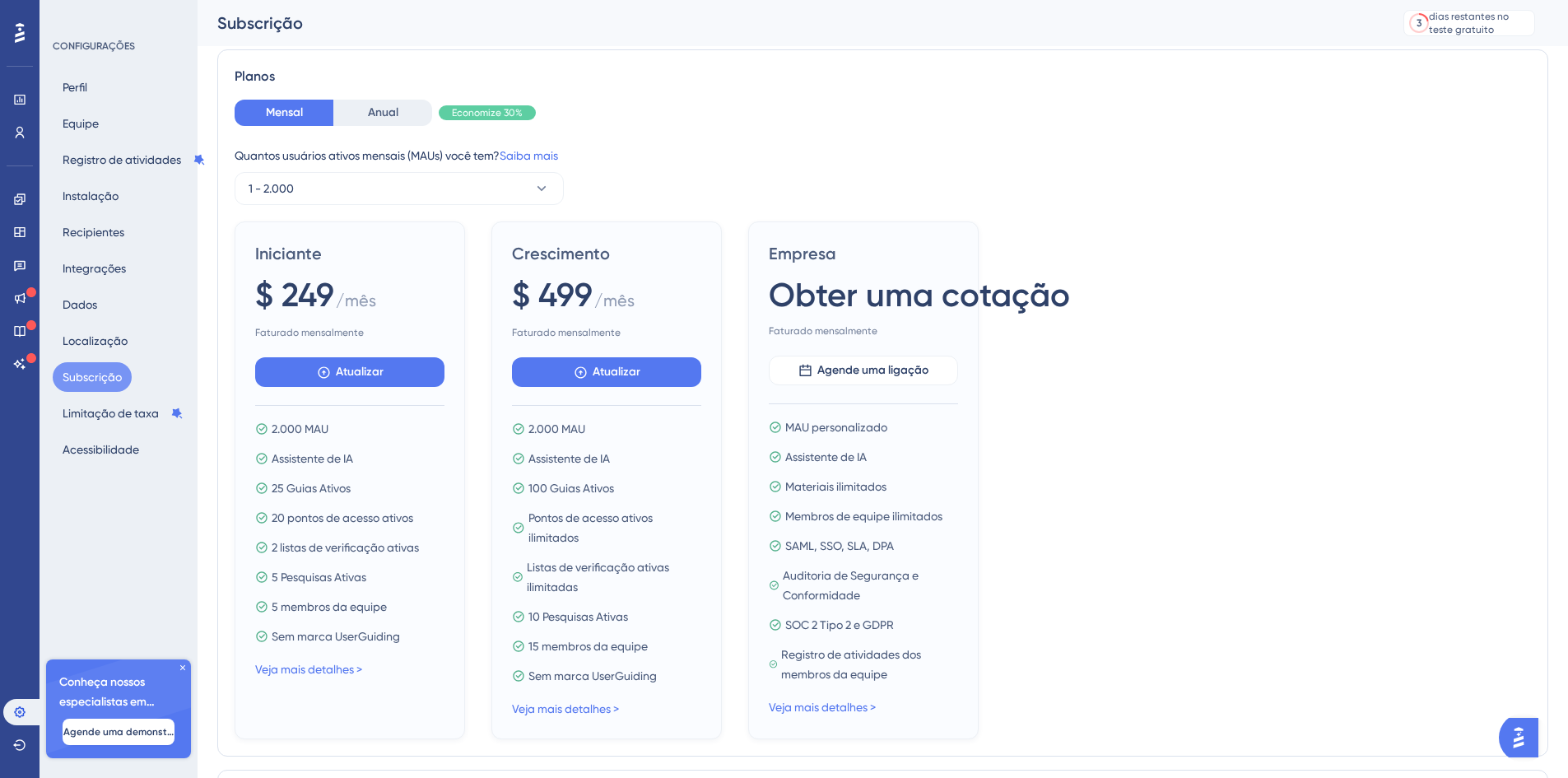
click at [689, 229] on div "Crescimento $ 499 / mês Faturado mensalmente Atualizar 2.000 MAU Assistente de …" at bounding box center [607, 481] width 231 height 518
